Goal: Task Accomplishment & Management: Complete application form

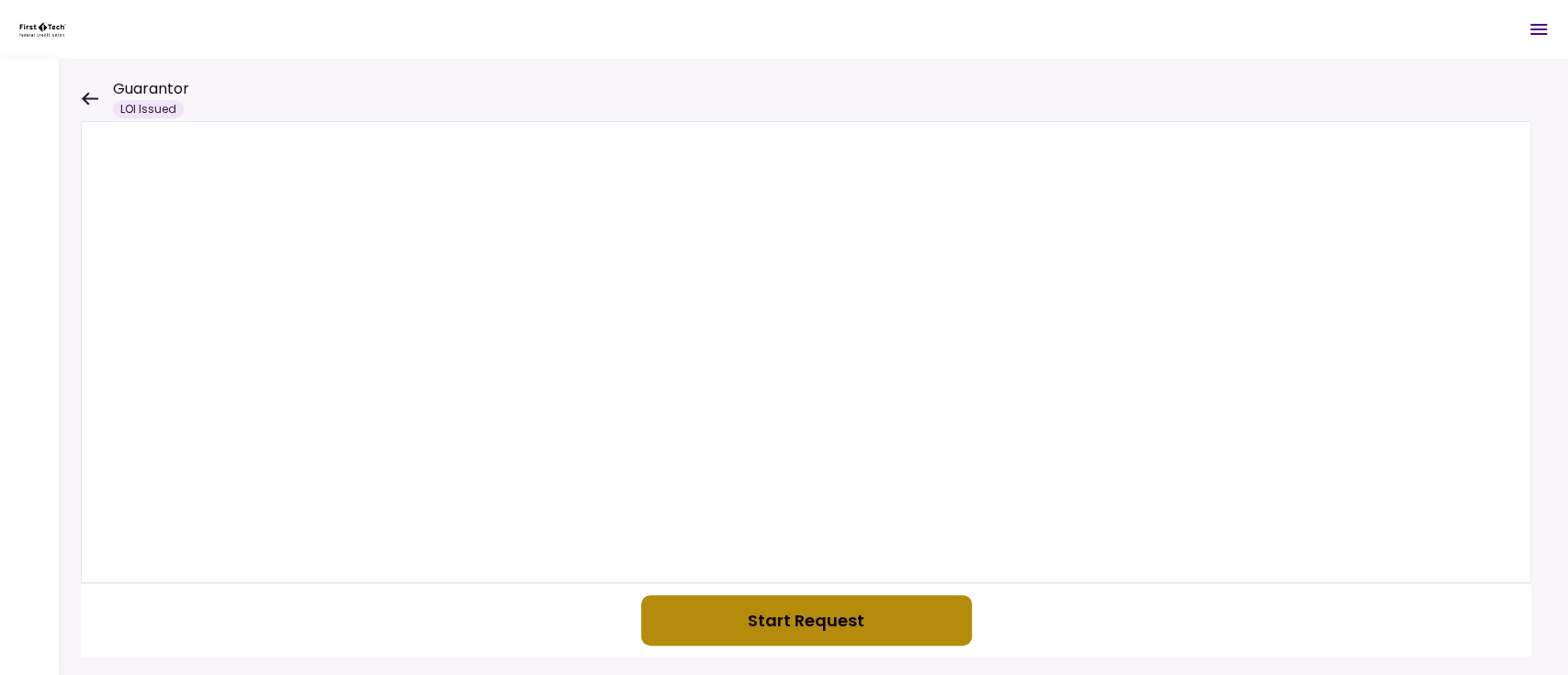
click at [813, 624] on button "Start Request" at bounding box center [806, 621] width 330 height 51
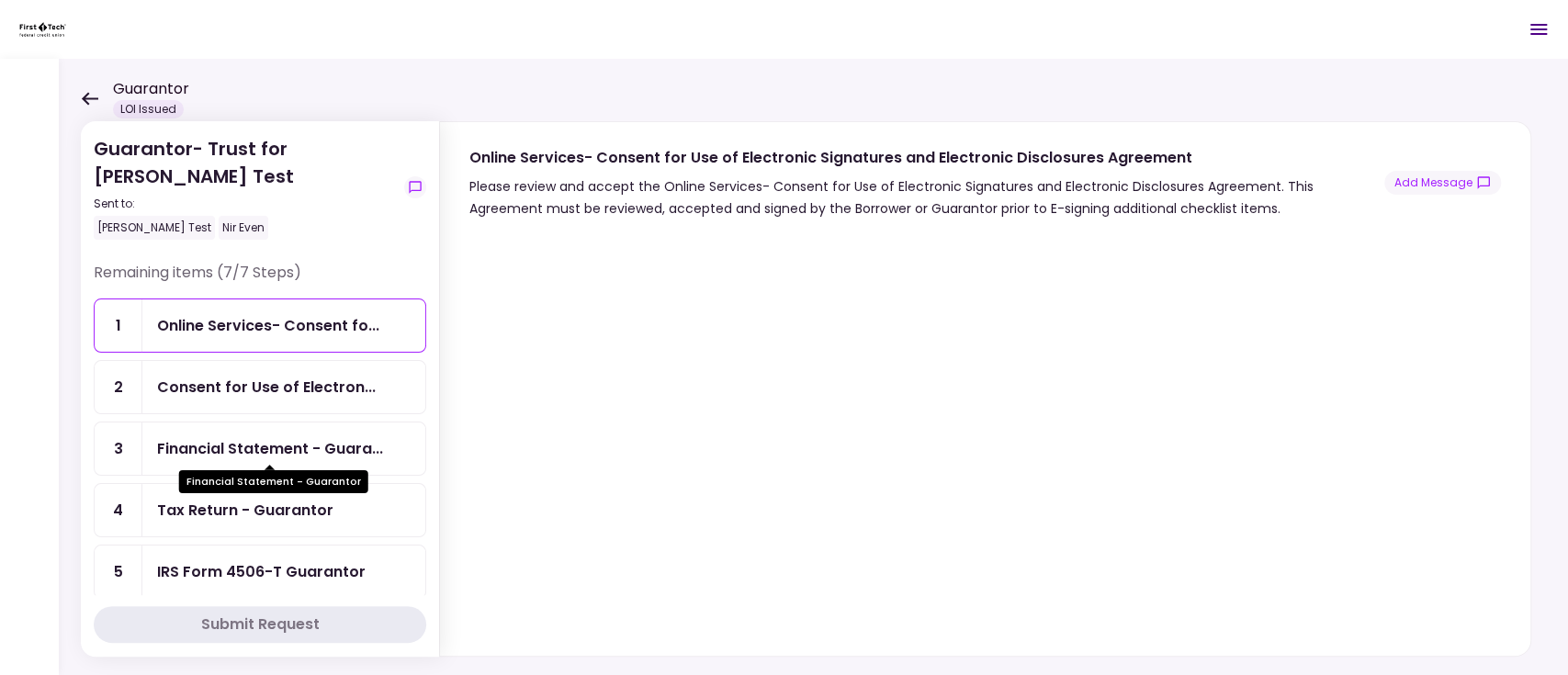
click at [224, 448] on div "Financial Statement - Guara..." at bounding box center [270, 448] width 226 height 23
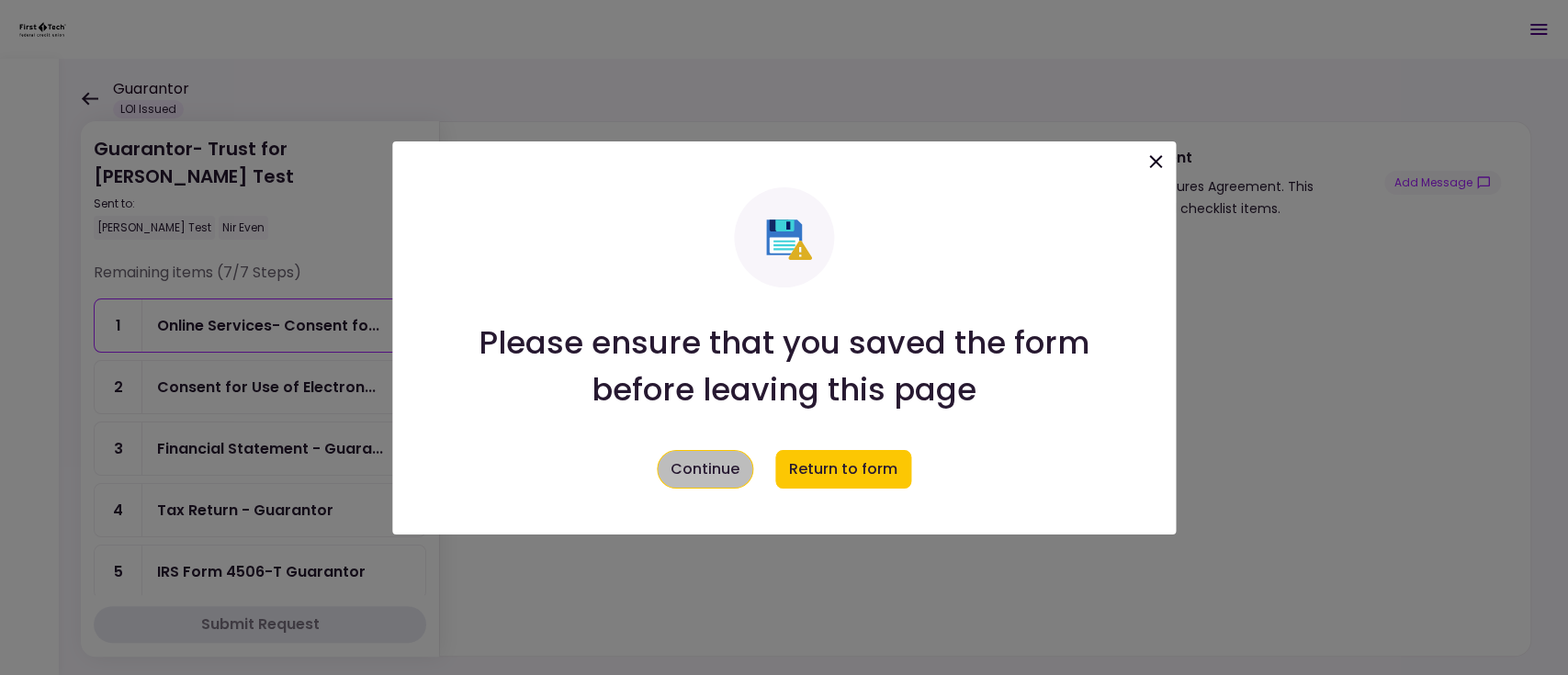
click at [706, 460] on button "Continue" at bounding box center [705, 469] width 96 height 38
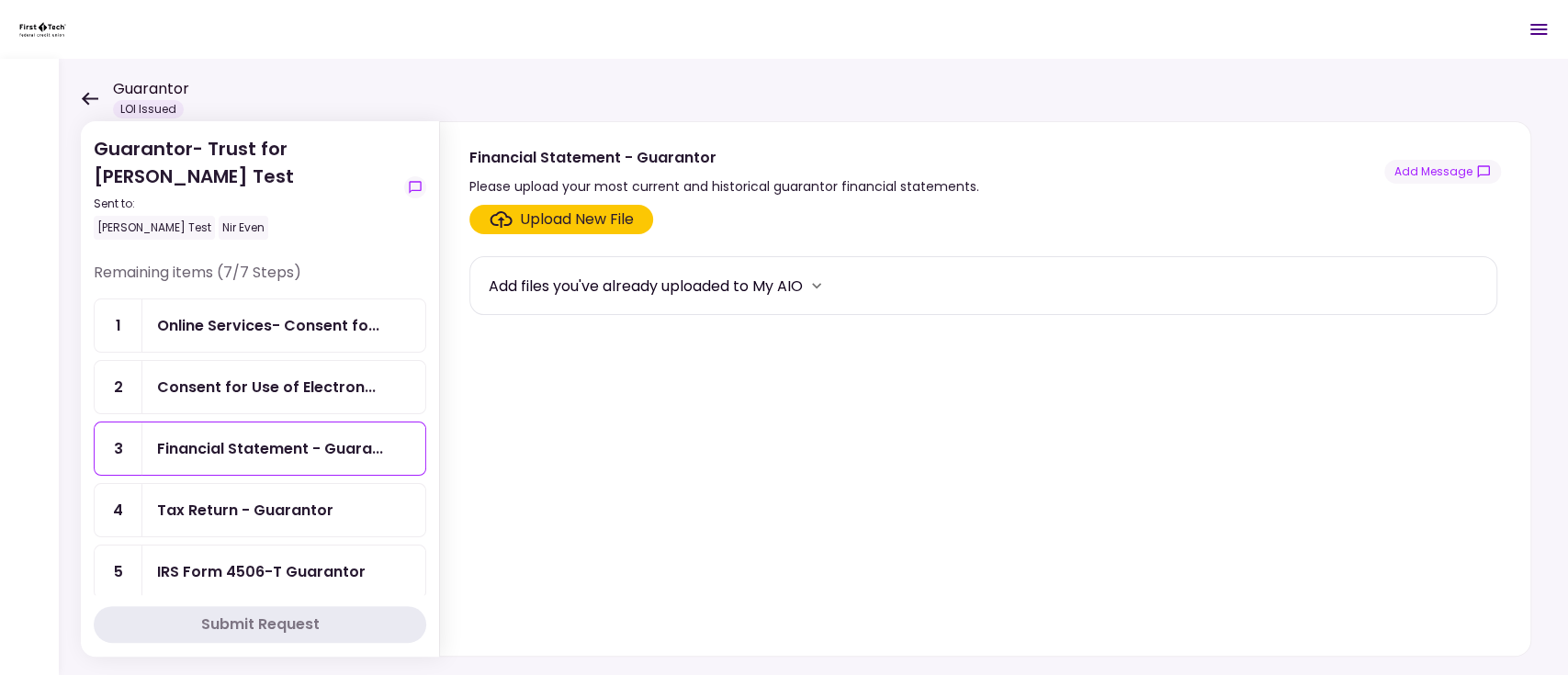
click at [706, 460] on section "Upload New File Add files you've already uploaded to My AIO" at bounding box center [986, 427] width 1032 height 444
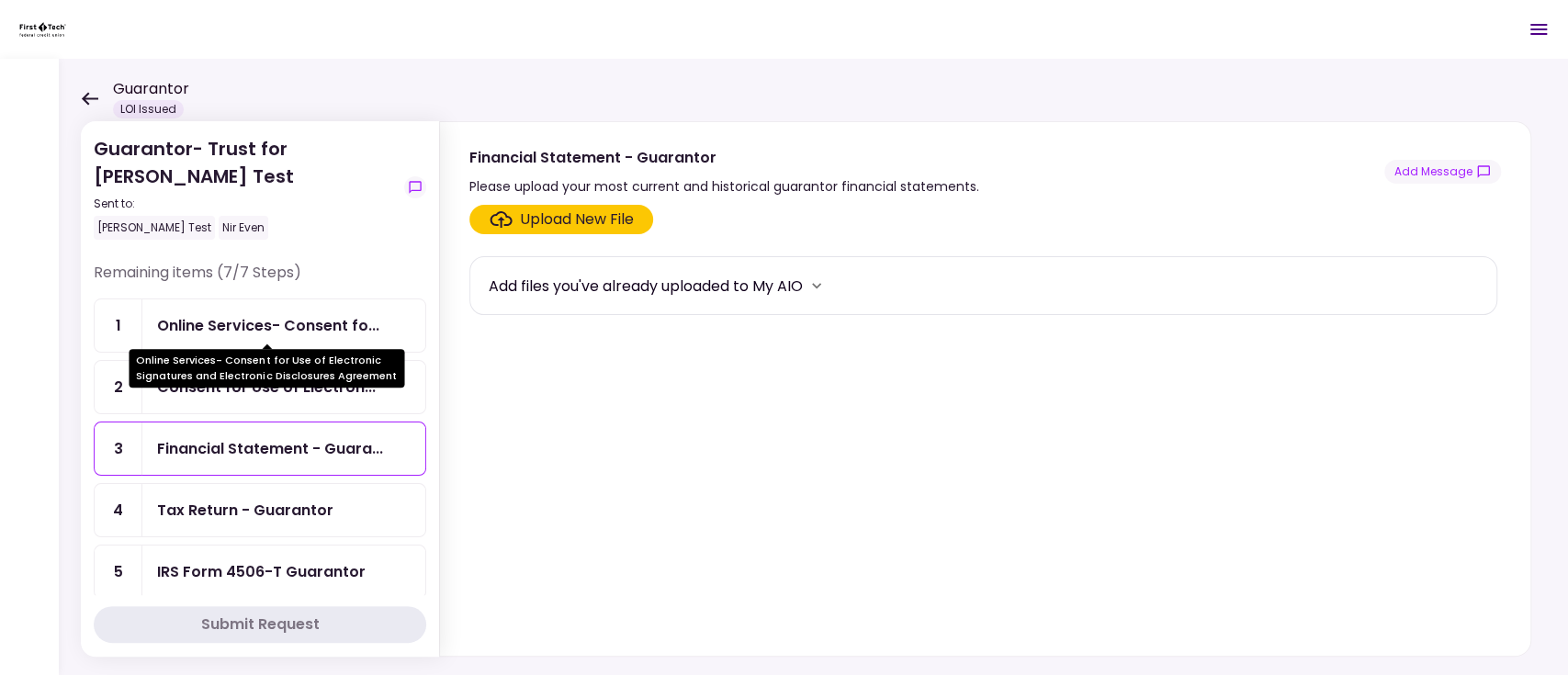
click at [265, 332] on div "Online Services- Consent fo..." at bounding box center [269, 326] width 223 height 23
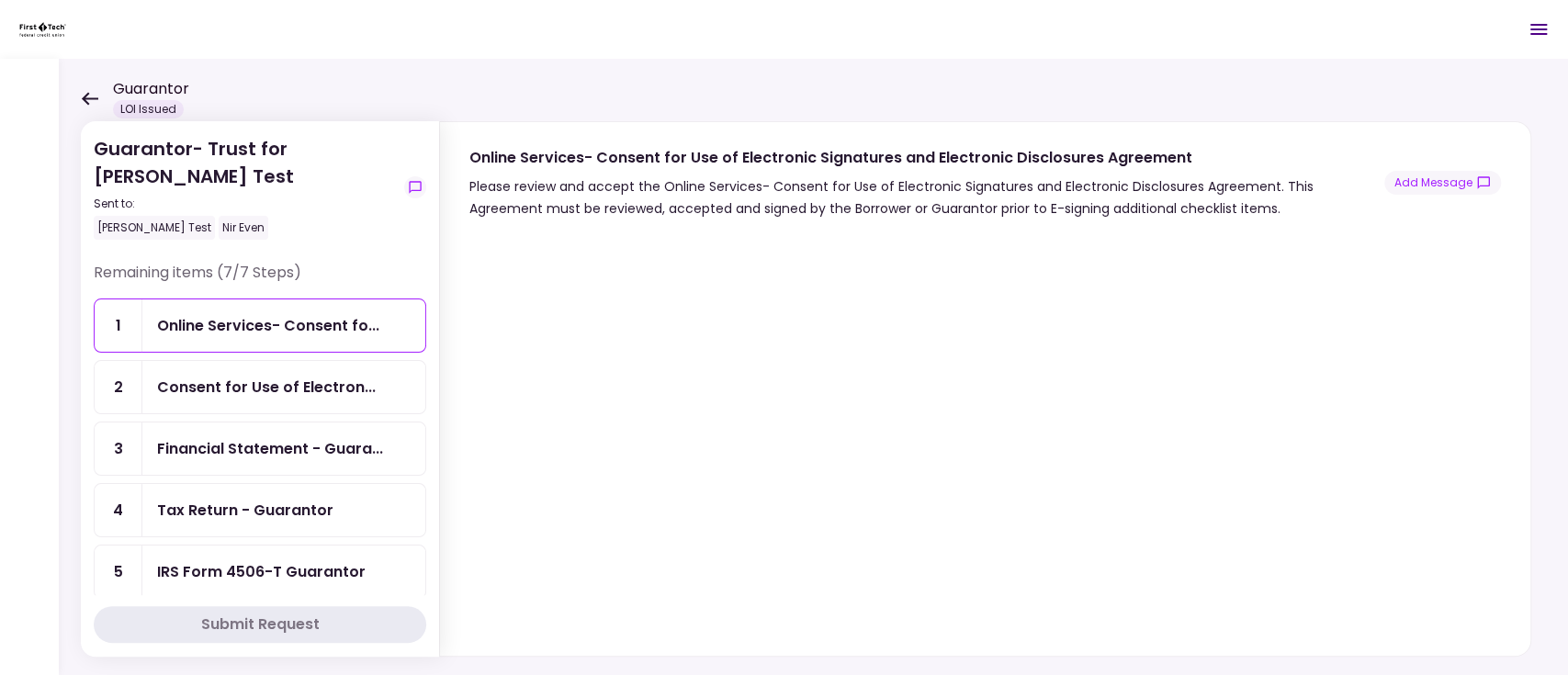
click at [203, 504] on div "Tax Return - Guarantor" at bounding box center [245, 510] width 176 height 23
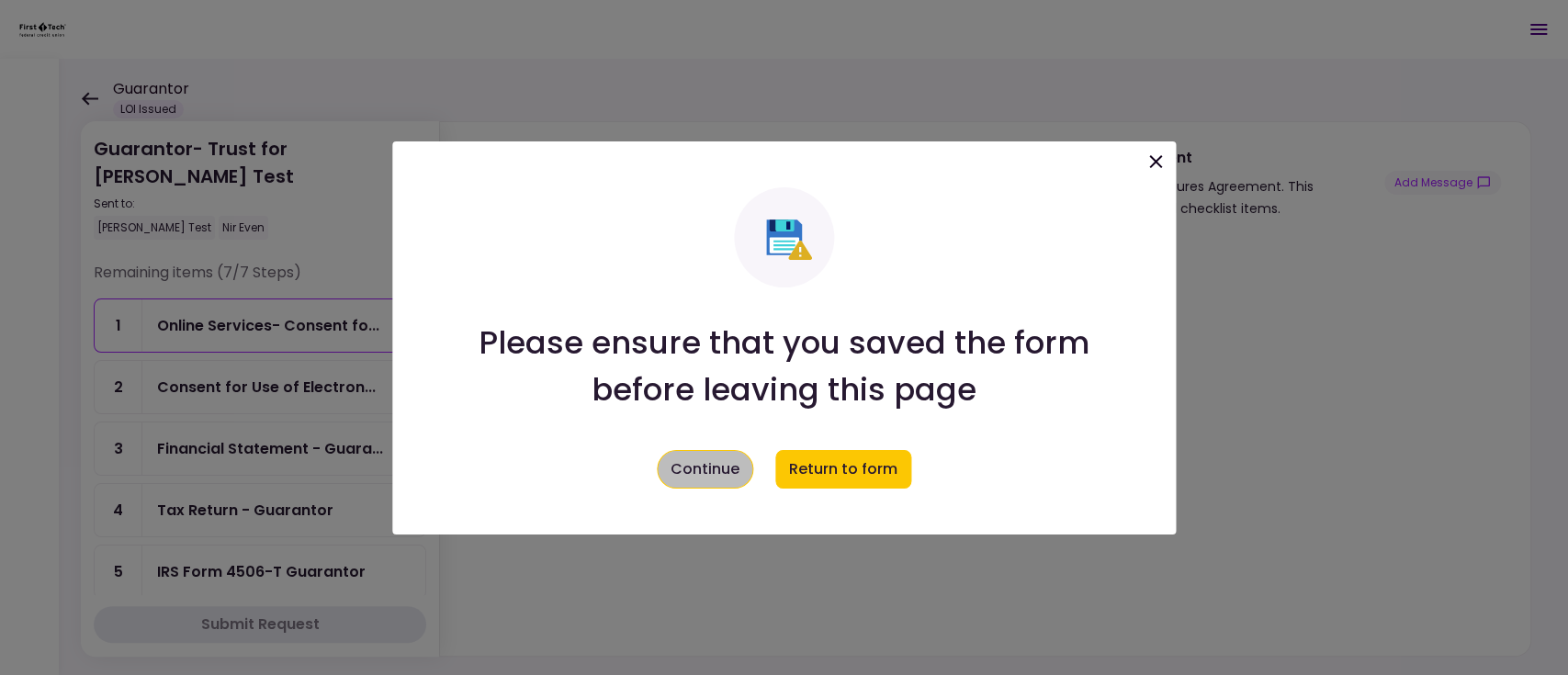
click at [696, 464] on button "Continue" at bounding box center [705, 469] width 96 height 38
